Goal: Task Accomplishment & Management: Use online tool/utility

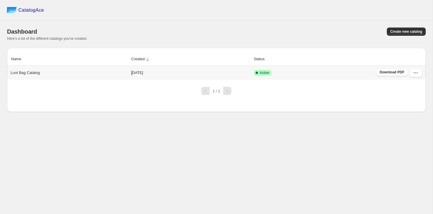
drag, startPoint x: 102, startPoint y: 72, endPoint x: 133, endPoint y: 71, distance: 30.1
click at [133, 71] on tr "Loot Bag Catalog [DATE] Active Download PDF" at bounding box center [216, 73] width 418 height 14
click at [403, 32] on span "Create new catalog" at bounding box center [406, 31] width 32 height 5
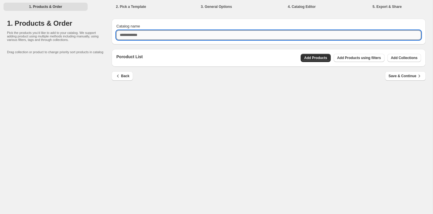
click at [194, 30] on input "Catalog name" at bounding box center [268, 34] width 304 height 9
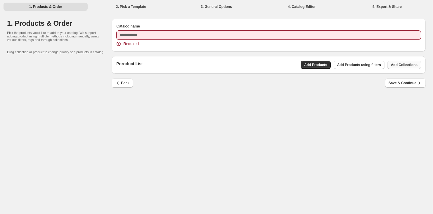
click at [394, 61] on button "Add Collections" at bounding box center [404, 65] width 34 height 8
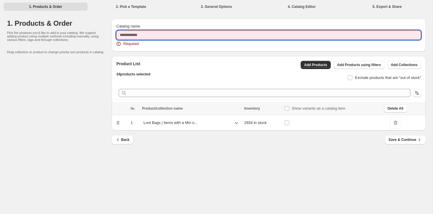
click at [150, 34] on input "Catalog name" at bounding box center [268, 34] width 304 height 9
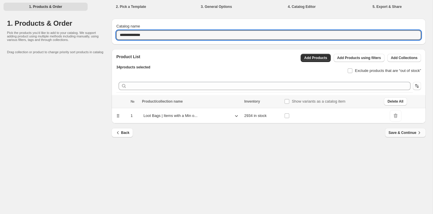
type input "**********"
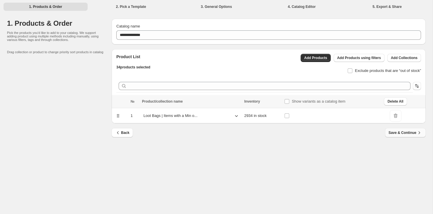
click at [411, 132] on span "Save & Continue" at bounding box center [405, 133] width 34 height 6
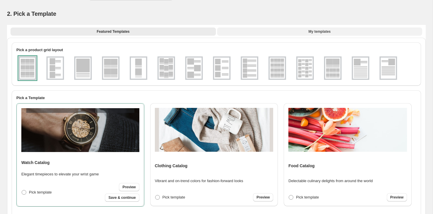
scroll to position [1, 0]
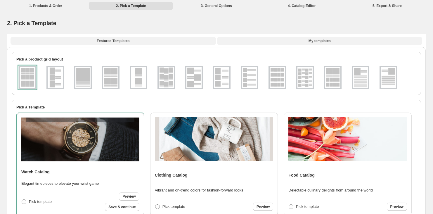
click at [357, 41] on button "My templates" at bounding box center [319, 41] width 205 height 8
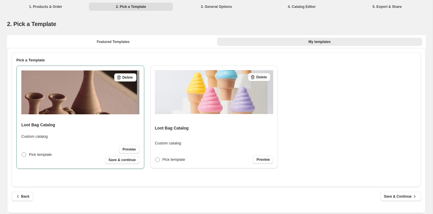
click at [234, 109] on img at bounding box center [214, 92] width 119 height 44
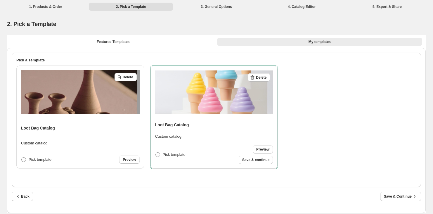
scroll to position [5, 0]
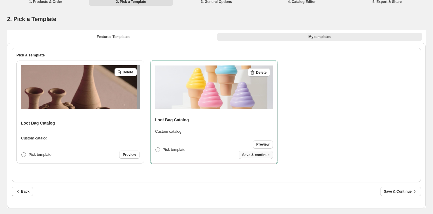
click at [253, 154] on span "Save & continue" at bounding box center [255, 154] width 27 height 5
select select "**********"
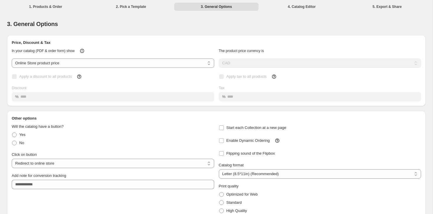
scroll to position [27, 0]
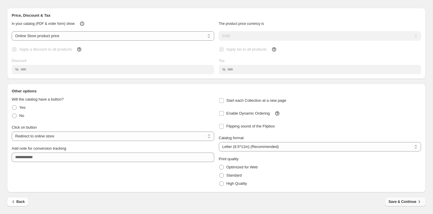
click at [405, 200] on span "Save & Continue" at bounding box center [405, 202] width 34 height 6
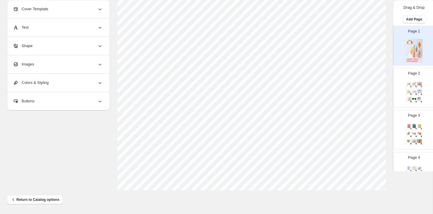
scroll to position [0, 0]
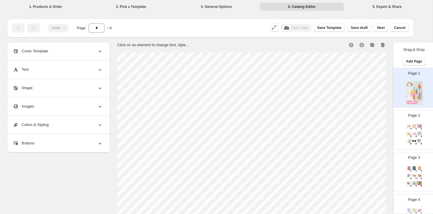
click at [417, 138] on div "Watch Catalog pair of tiny hands Stock Quantity: 111 SKU: null Weight: 0 Tags: …" at bounding box center [413, 135] width 17 height 24
type input "*"
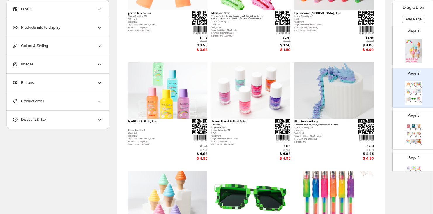
scroll to position [81, 1]
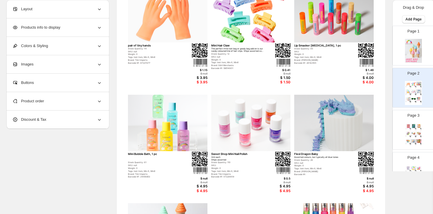
click at [70, 26] on div "Products info to display" at bounding box center [57, 27] width 90 height 18
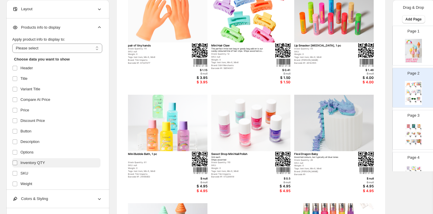
click at [14, 160] on span at bounding box center [14, 162] width 5 height 5
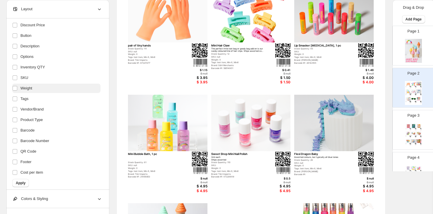
scroll to position [106, 0]
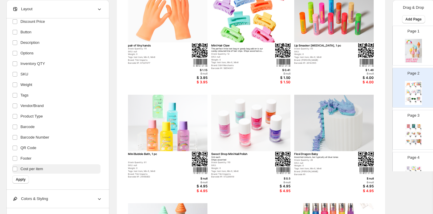
click at [27, 169] on span "Cost per item" at bounding box center [31, 169] width 22 height 6
click at [48, 169] on label "Cost per item" at bounding box center [56, 168] width 88 height 9
click at [22, 178] on span "Apply" at bounding box center [21, 179] width 10 height 5
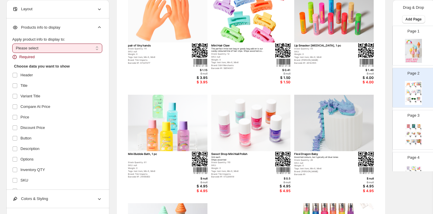
click at [73, 45] on select "**********" at bounding box center [57, 47] width 90 height 9
select select "*********"
click at [12, 43] on select "**********" at bounding box center [57, 47] width 90 height 9
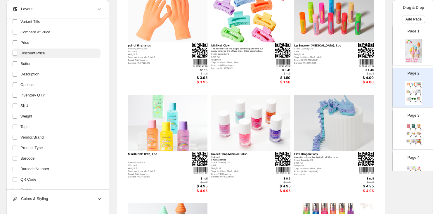
scroll to position [99, 0]
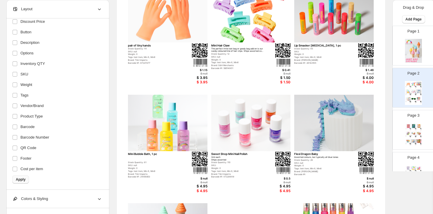
click at [20, 177] on span "Apply" at bounding box center [21, 179] width 10 height 5
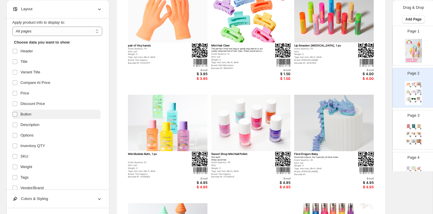
scroll to position [17, 0]
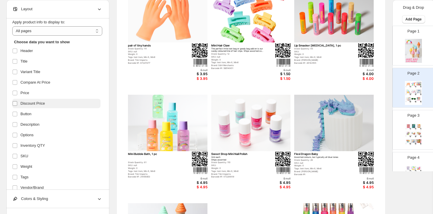
click at [15, 106] on label at bounding box center [16, 104] width 8 height 8
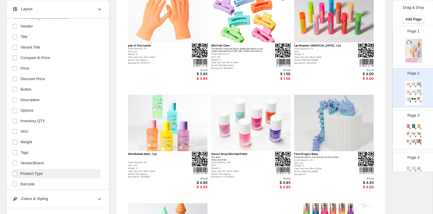
scroll to position [99, 0]
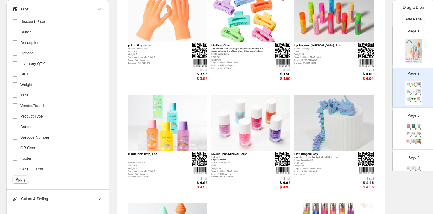
click at [18, 179] on span "Apply" at bounding box center [21, 179] width 10 height 5
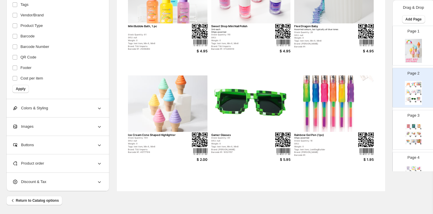
scroll to position [209, 1]
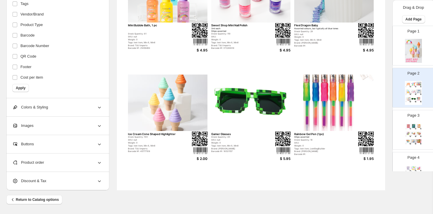
click at [413, 127] on img at bounding box center [413, 126] width 5 height 4
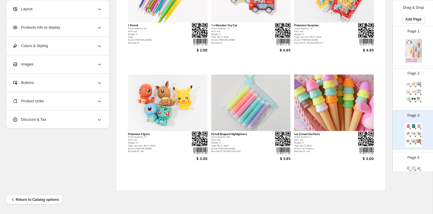
click at [411, 160] on div "Page 4 Watch Catalog Tie Dye Notebook Stock Quantity: 126 SKU: null Weight: 0 T…" at bounding box center [410, 169] width 37 height 39
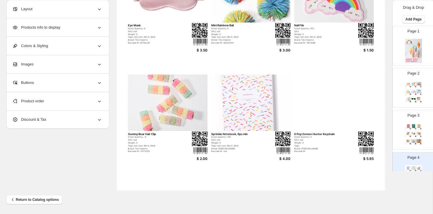
click at [412, 168] on img at bounding box center [413, 168] width 5 height 4
click at [295, 111] on div at bounding box center [333, 102] width 79 height 56
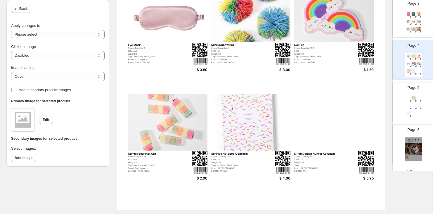
scroll to position [120, 0]
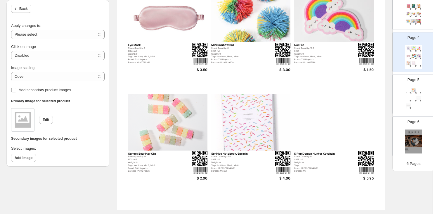
click at [412, 96] on div at bounding box center [413, 98] width 5 height 4
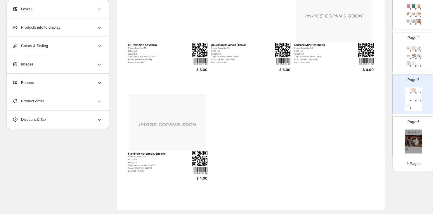
click at [409, 148] on img at bounding box center [413, 141] width 17 height 24
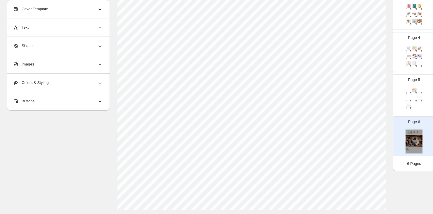
click at [408, 100] on div "LB Pokemon Keychain" at bounding box center [408, 100] width 4 height 0
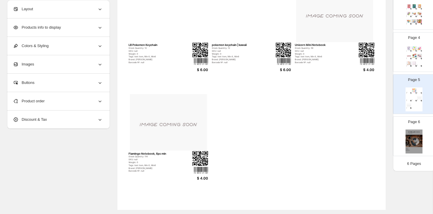
click at [404, 138] on div "Page 6" at bounding box center [411, 133] width 37 height 39
type input "*"
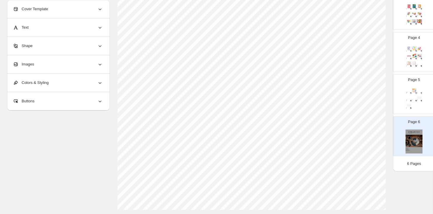
click at [56, 102] on div "Buttons" at bounding box center [58, 101] width 90 height 18
click at [54, 81] on div "Colors & Styling" at bounding box center [58, 83] width 90 height 18
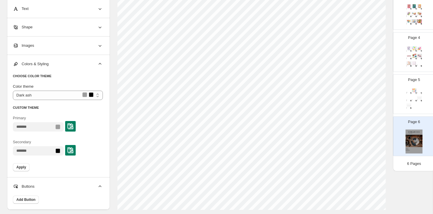
click at [53, 31] on div "Shape" at bounding box center [58, 27] width 90 height 18
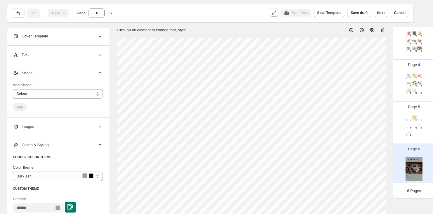
scroll to position [0, 0]
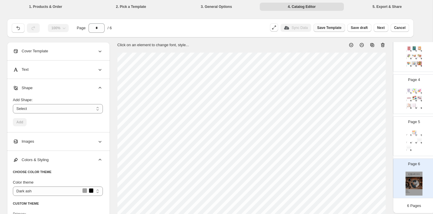
click at [336, 28] on span "Save Template" at bounding box center [329, 27] width 24 height 5
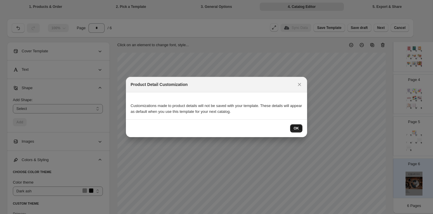
click at [296, 126] on span "OK" at bounding box center [295, 128] width 5 height 5
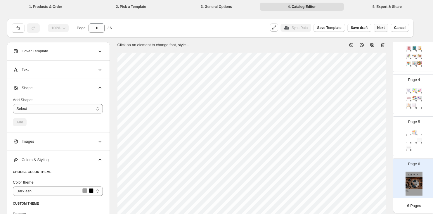
click at [377, 29] on span "Next" at bounding box center [381, 27] width 8 height 5
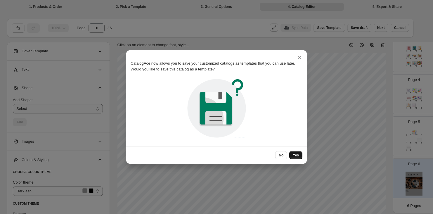
click at [294, 156] on span "Yes" at bounding box center [296, 155] width 6 height 5
